Goal: Entertainment & Leisure: Consume media (video, audio)

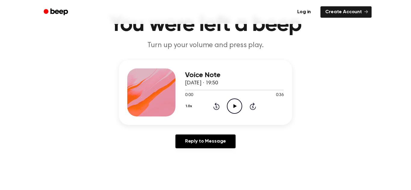
scroll to position [49, 0]
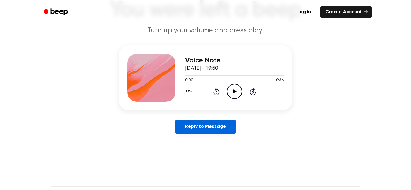
click at [207, 127] on link "Reply to Message" at bounding box center [205, 127] width 60 height 14
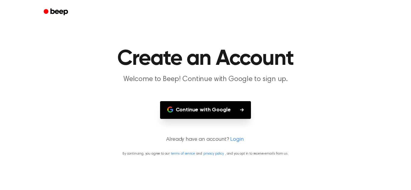
scroll to position [49, 0]
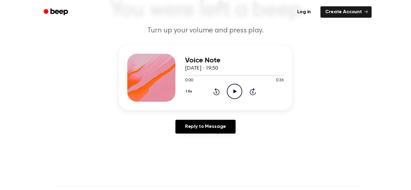
click at [236, 90] on icon "Play Audio" at bounding box center [234, 91] width 15 height 15
click at [235, 89] on icon "Pause Audio" at bounding box center [234, 91] width 15 height 15
click at [235, 89] on icon "Play Audio" at bounding box center [234, 91] width 15 height 15
click at [215, 91] on icon "Rewind 5 seconds" at bounding box center [216, 92] width 7 height 8
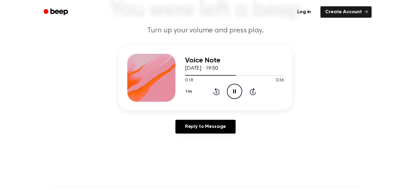
click at [235, 93] on icon "Pause Audio" at bounding box center [234, 91] width 15 height 15
click at [231, 93] on icon "Play Audio" at bounding box center [234, 91] width 15 height 15
click at [216, 90] on icon "Rewind 5 seconds" at bounding box center [216, 92] width 7 height 8
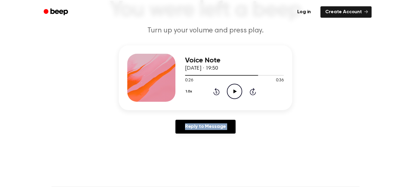
click at [216, 90] on icon "Rewind 5 seconds" at bounding box center [216, 92] width 7 height 8
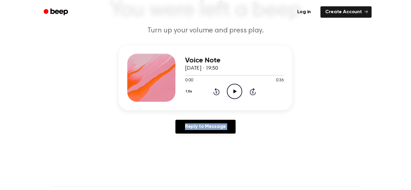
click at [216, 90] on icon "Rewind 5 seconds" at bounding box center [216, 92] width 7 height 8
click at [231, 91] on icon "Play Audio" at bounding box center [234, 91] width 15 height 15
click at [231, 91] on icon "Pause Audio" at bounding box center [234, 91] width 15 height 15
click at [236, 89] on icon "Play Audio" at bounding box center [234, 91] width 15 height 15
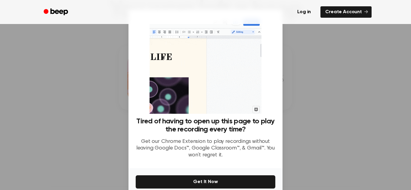
scroll to position [29, 0]
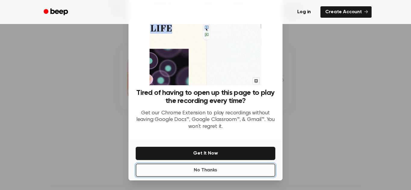
click at [219, 173] on button "No Thanks" at bounding box center [205, 170] width 139 height 13
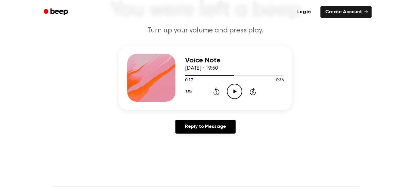
click at [233, 91] on icon "Play Audio" at bounding box center [234, 91] width 15 height 15
